Goal: Task Accomplishment & Management: Manage account settings

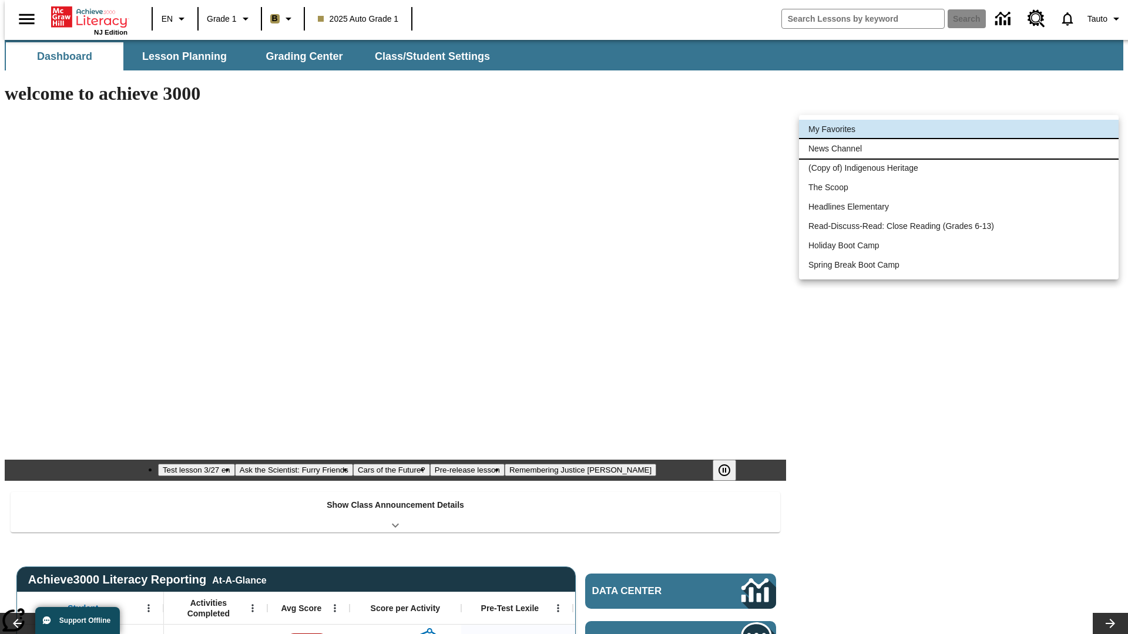
click at [959, 149] on li "News Channel" at bounding box center [959, 148] width 320 height 19
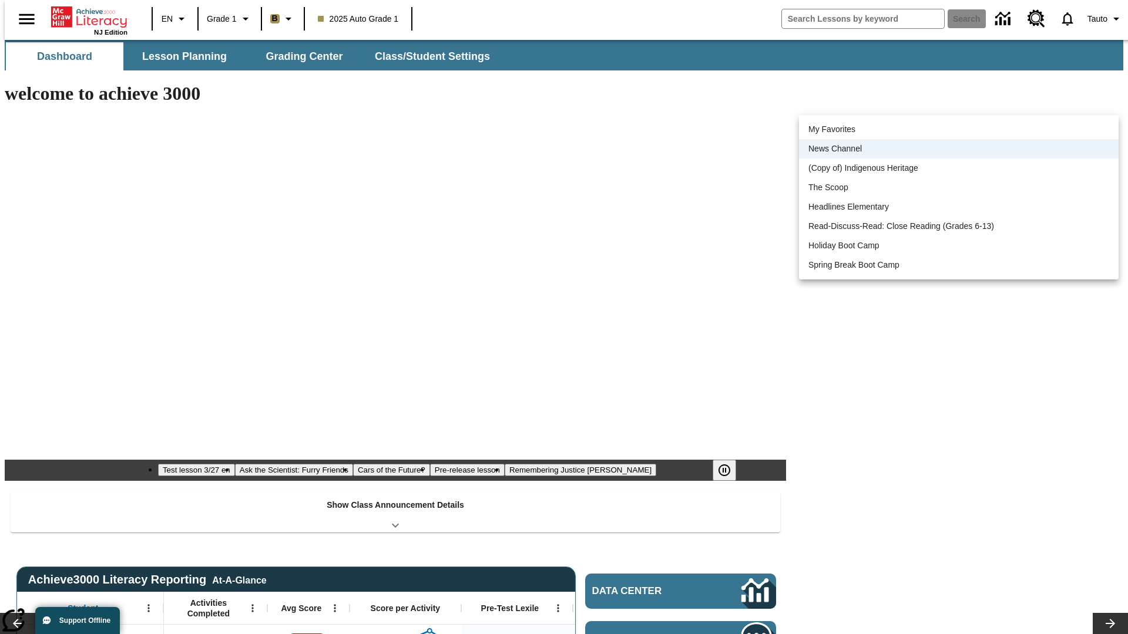
scroll to position [15, 0]
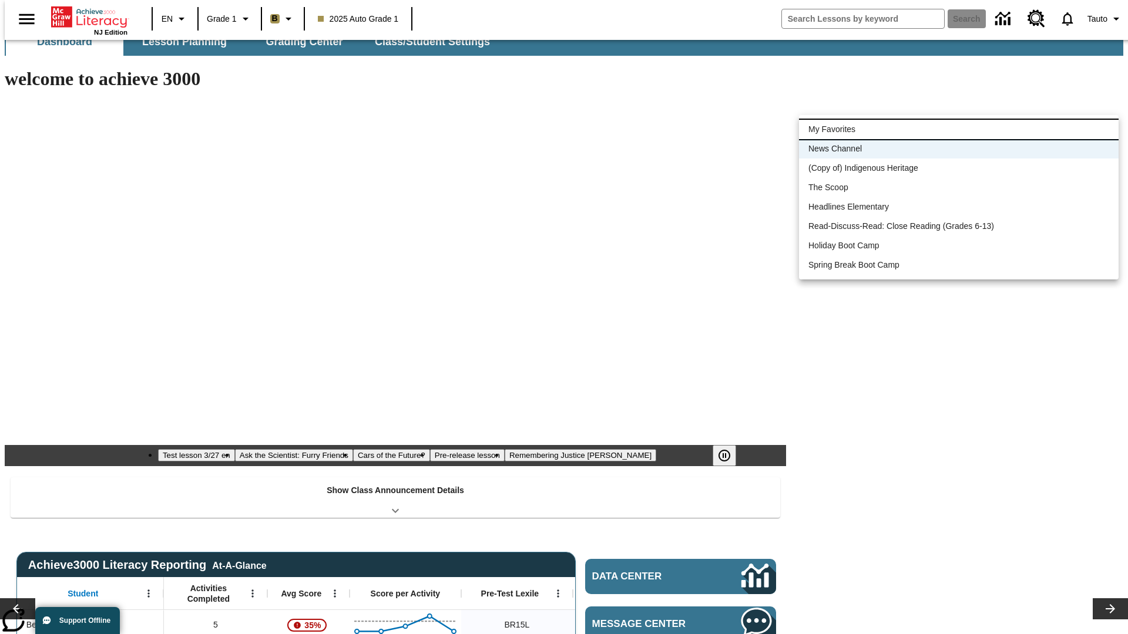
click at [959, 129] on li "My Favorites" at bounding box center [959, 129] width 320 height 19
type input "-1"
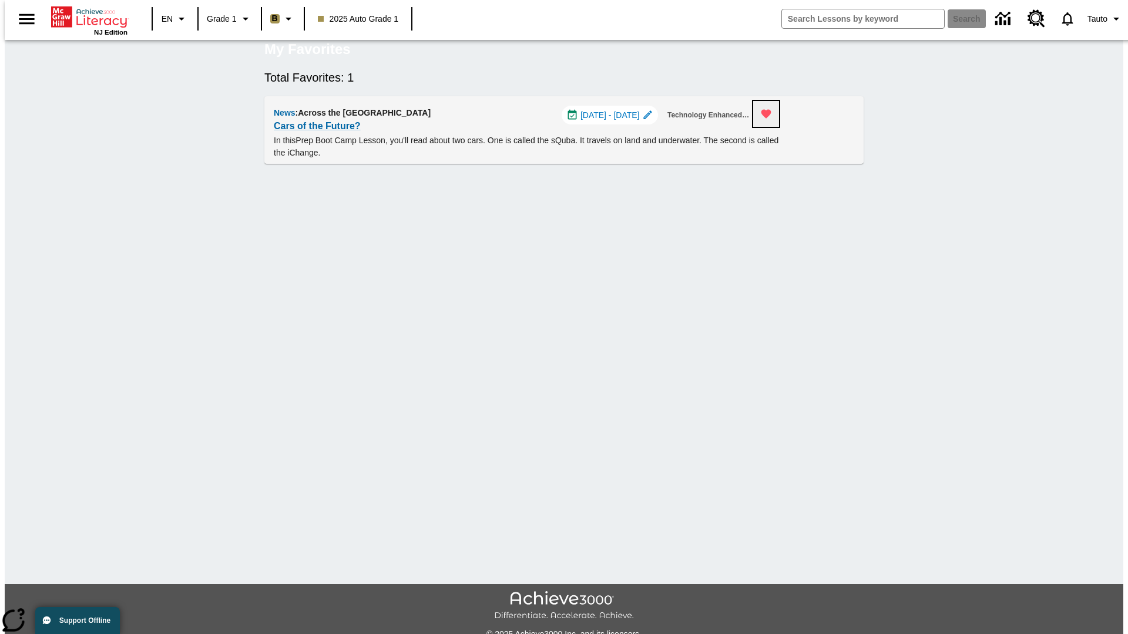
click at [771, 119] on icon "Remove from Favorites" at bounding box center [766, 114] width 10 height 9
